Goal: Task Accomplishment & Management: Manage account settings

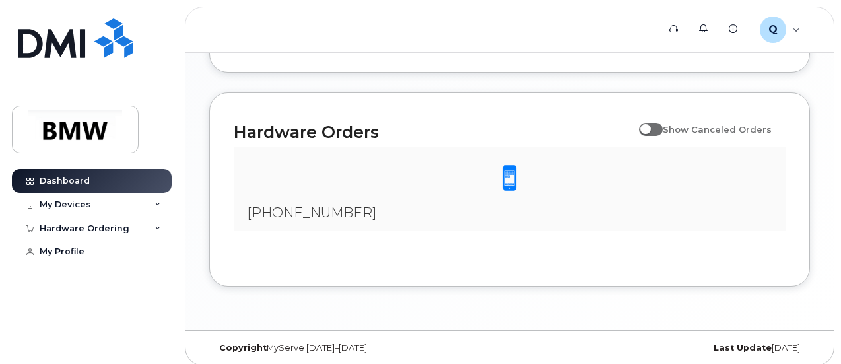
scroll to position [842, 0]
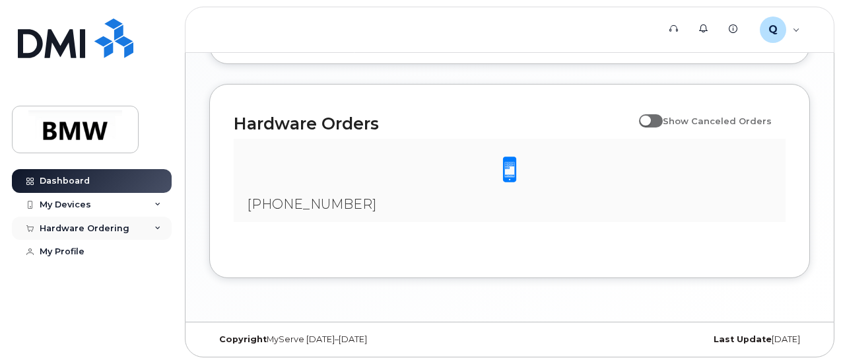
click at [158, 227] on icon at bounding box center [157, 228] width 7 height 7
click at [160, 203] on icon at bounding box center [157, 204] width 7 height 7
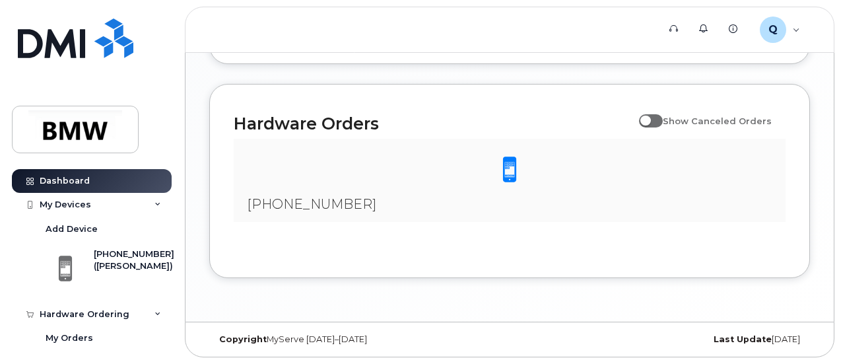
scroll to position [55, 0]
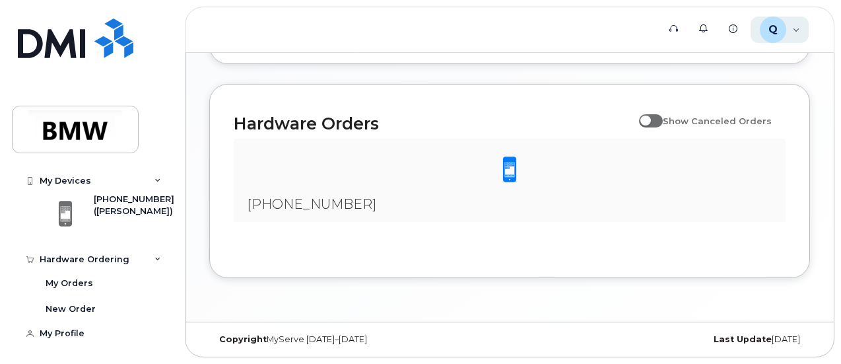
click at [796, 31] on div "Q Q474895 Employee" at bounding box center [779, 29] width 59 height 26
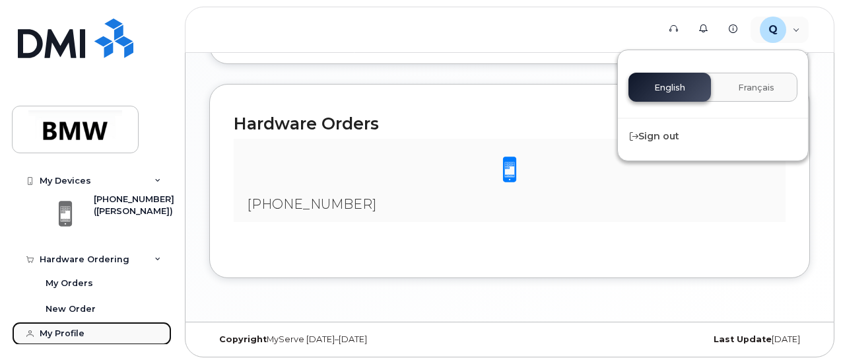
click at [53, 335] on div "My Profile" at bounding box center [62, 333] width 45 height 11
